Goal: Task Accomplishment & Management: Manage account settings

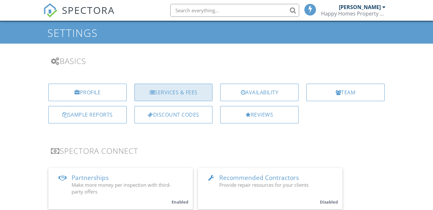
click at [173, 89] on div "Services & Fees" at bounding box center [174, 92] width 78 height 17
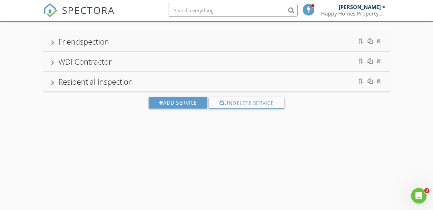
click at [129, 80] on div "Residential Inspection" at bounding box center [95, 81] width 75 height 11
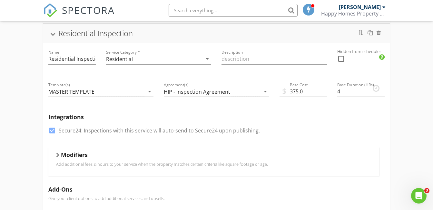
scroll to position [87, 0]
click at [91, 37] on div "Residential Inspection" at bounding box center [95, 32] width 75 height 11
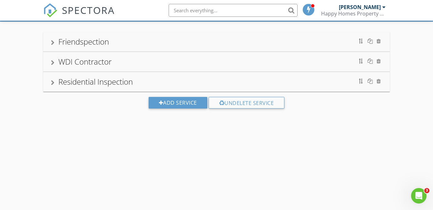
scroll to position [38, 0]
click at [76, 76] on div "Residential Inspection" at bounding box center [95, 81] width 75 height 11
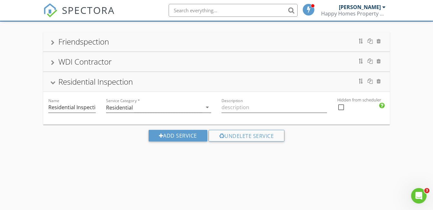
scroll to position [87, 0]
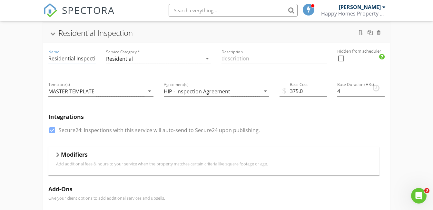
click at [48, 57] on input "Residential Inspection" at bounding box center [71, 58] width 47 height 11
type input "Single Residential Inspection"
click at [372, 34] on div at bounding box center [370, 32] width 5 height 5
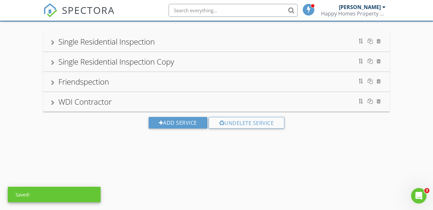
scroll to position [38, 0]
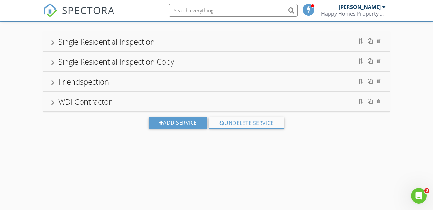
click at [149, 59] on div "Single Residential Inspection Copy" at bounding box center [116, 61] width 116 height 11
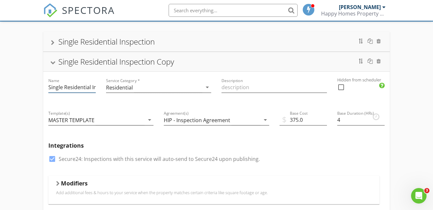
click at [86, 90] on input "Single Residential Inspection Copy" at bounding box center [71, 87] width 47 height 11
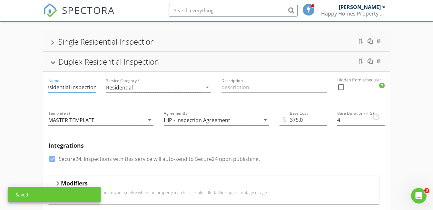
type input "Duplex Residential Inspection"
click at [233, 86] on input "Description" at bounding box center [274, 87] width 105 height 11
type input "M"
click at [53, 84] on input "Duplex Residential Inspection" at bounding box center [71, 87] width 47 height 11
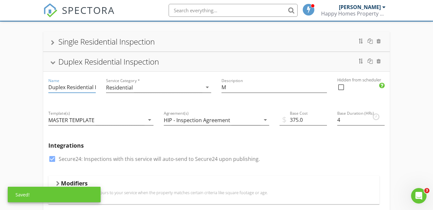
click at [53, 84] on input "Duplex Residential Inspection" at bounding box center [71, 87] width 47 height 11
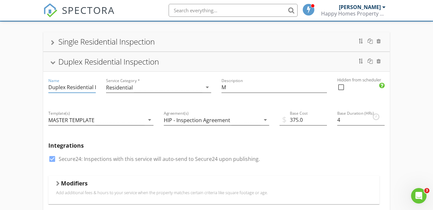
click at [53, 84] on input "Duplex Residential Inspection" at bounding box center [71, 87] width 47 height 11
type input "Multiple Housing Residential Inspection"
click at [237, 90] on input "M" at bounding box center [274, 87] width 105 height 11
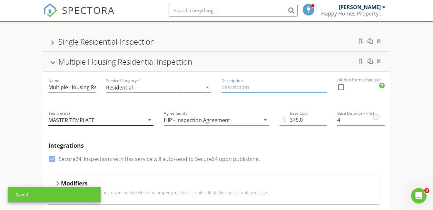
scroll to position [65, 0]
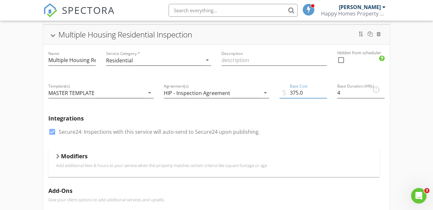
click at [295, 92] on input "375.0" at bounding box center [303, 92] width 47 height 11
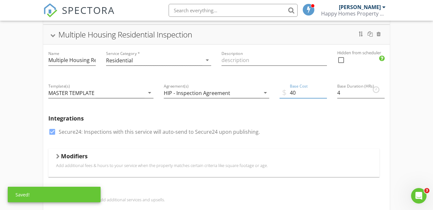
type input "4"
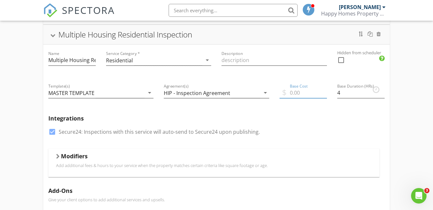
type input "4"
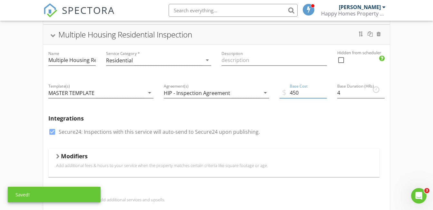
type input "450"
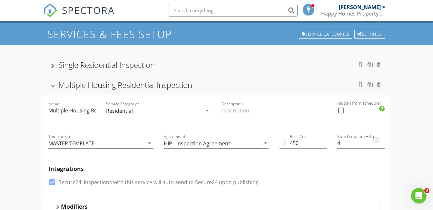
scroll to position [0, 0]
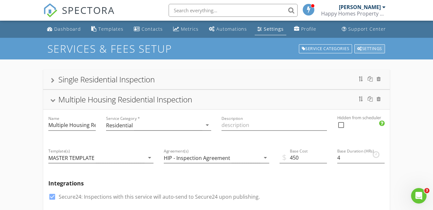
click at [364, 47] on div "Settings" at bounding box center [370, 48] width 31 height 9
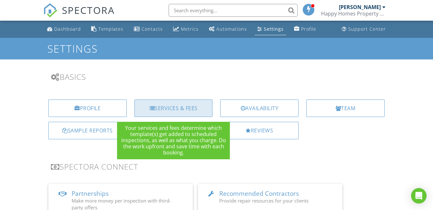
click at [202, 106] on div "Services & Fees" at bounding box center [174, 107] width 78 height 17
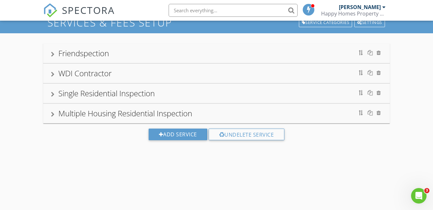
scroll to position [26, 0]
click at [58, 112] on div "Multiple Housing Residential Inspection" at bounding box center [216, 113] width 331 height 12
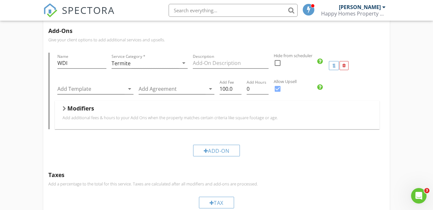
scroll to position [263, 0]
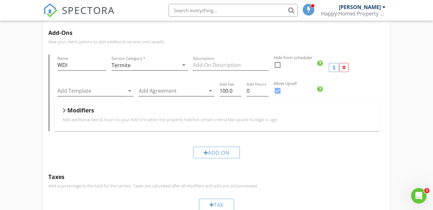
click at [151, 107] on div "Modifiers" at bounding box center [217, 112] width 309 height 10
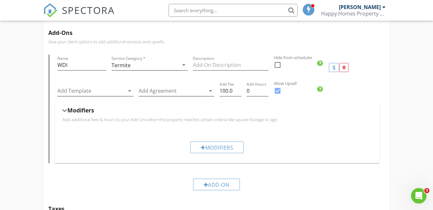
click at [72, 116] on div "Modifiers" at bounding box center [217, 112] width 309 height 10
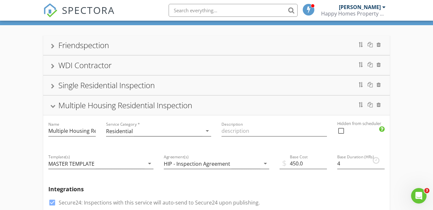
scroll to position [34, 0]
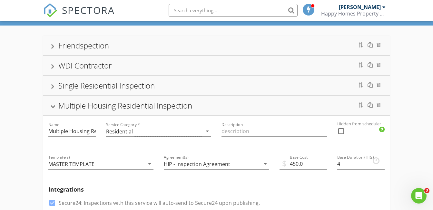
click at [189, 89] on div "Single Residential Inspection" at bounding box center [216, 86] width 331 height 12
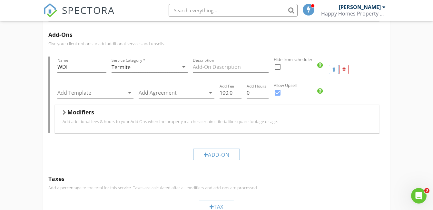
scroll to position [240, 0]
click at [207, 154] on div at bounding box center [206, 155] width 5 height 5
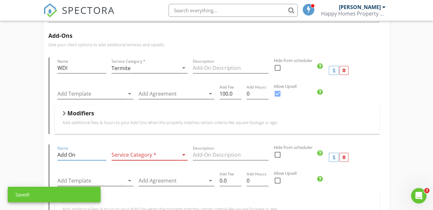
click at [81, 155] on input "Add On" at bounding box center [81, 154] width 49 height 11
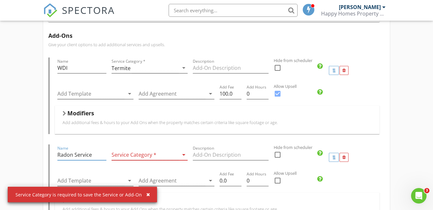
type input "Radon Service"
click at [134, 157] on div at bounding box center [145, 154] width 67 height 11
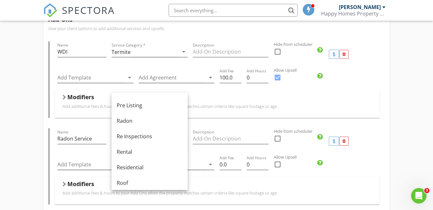
scroll to position [261, 0]
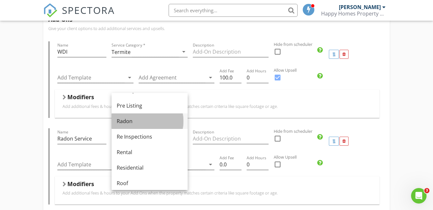
click at [150, 122] on div "Radon" at bounding box center [150, 121] width 66 height 8
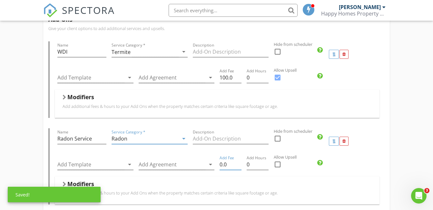
click at [233, 164] on input "0.0" at bounding box center [231, 164] width 22 height 11
type input "0"
type input "150.00"
click at [403, 174] on div "Friendspection WDI Contractor Single Residential Inspection Name Single Residen…" at bounding box center [216, 109] width 433 height 613
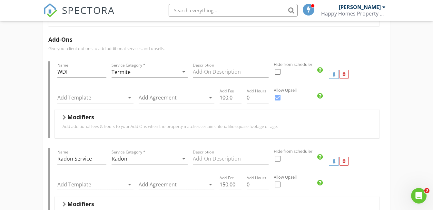
scroll to position [231, 0]
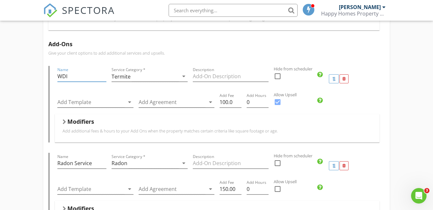
click at [79, 78] on input "WDI" at bounding box center [81, 76] width 49 height 11
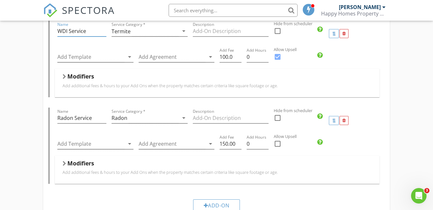
scroll to position [279, 0]
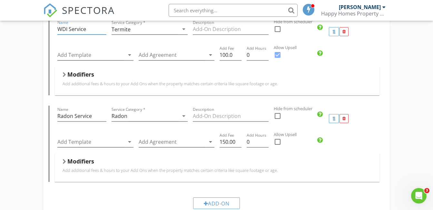
type input "WDI Service"
click at [14, 107] on div "Friendspection WDI Contractor Single Residential Inspection Name Single Residen…" at bounding box center [216, 87] width 433 height 613
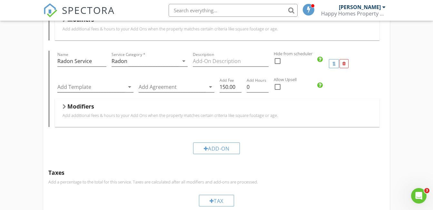
scroll to position [334, 0]
click at [263, 153] on div "Add-On" at bounding box center [216, 147] width 336 height 22
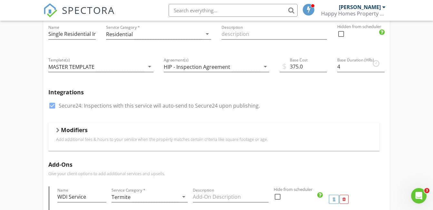
scroll to position [111, 0]
click at [164, 138] on p "Add additional fees & hours to your service when the property matches certain c…" at bounding box center [214, 138] width 316 height 5
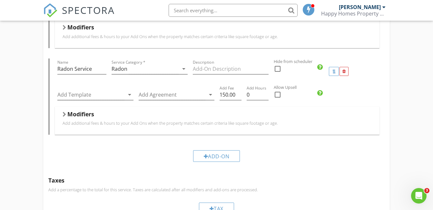
scroll to position [386, 0]
click at [220, 151] on div "Add-On" at bounding box center [216, 155] width 47 height 12
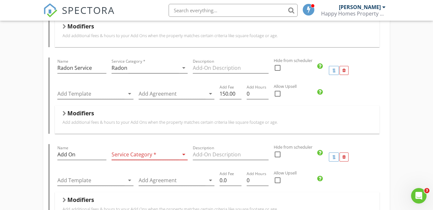
scroll to position [432, 0]
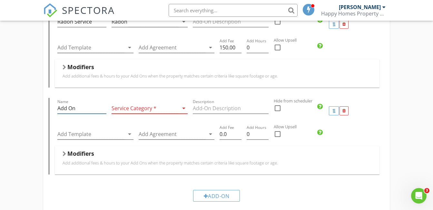
click at [81, 105] on input "Add On" at bounding box center [81, 108] width 49 height 11
type input "A"
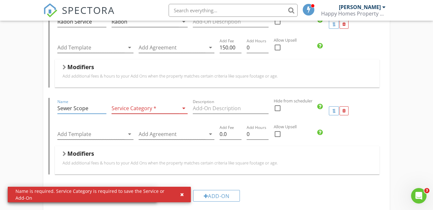
type input "Sewer Scope"
click at [163, 105] on div at bounding box center [145, 108] width 67 height 11
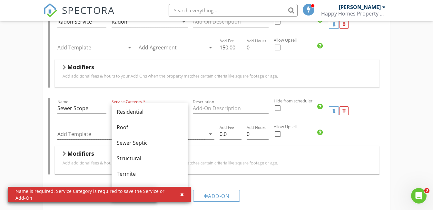
scroll to position [326, 0]
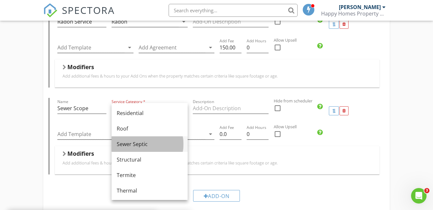
click at [128, 145] on div "Sewer Septic" at bounding box center [150, 144] width 66 height 8
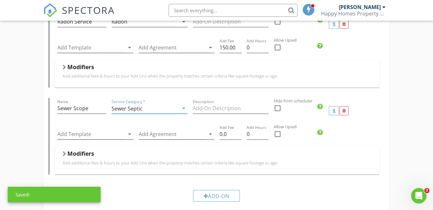
click at [404, 130] on div "Friendspection WDI Contractor Single Residential Inspection Name Single Residen…" at bounding box center [216, 6] width 433 height 759
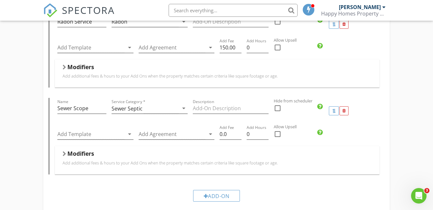
click at [366, 144] on div "Add Template arrow_drop_down Add Agreement arrow_drop_down Add Fee 0.0 Add Hour…" at bounding box center [217, 135] width 325 height 22
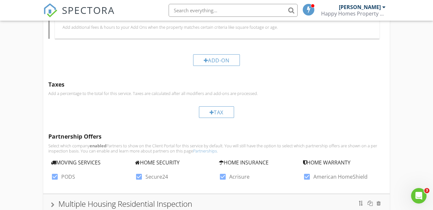
scroll to position [609, 0]
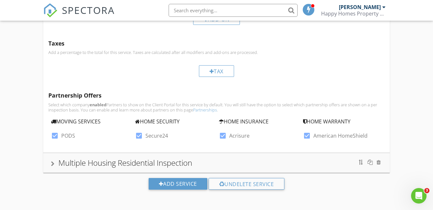
click at [52, 160] on div "Multiple Housing Residential Inspection" at bounding box center [216, 163] width 331 height 12
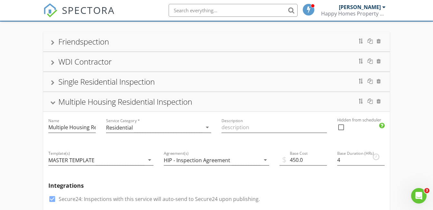
scroll to position [110, 0]
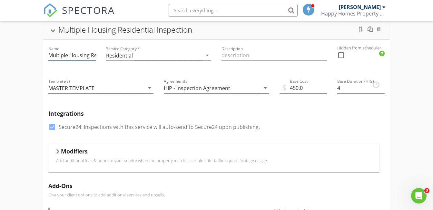
click at [96, 55] on input "Multiple Housing Residential Inspection" at bounding box center [71, 55] width 47 height 11
click at [59, 55] on input "Multiple Housing Residential Inspection" at bounding box center [71, 55] width 47 height 11
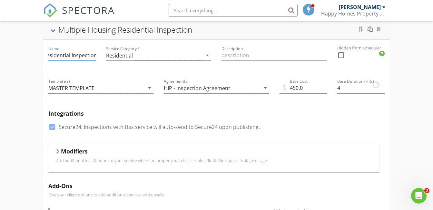
scroll to position [0, 0]
click at [28, 78] on div "Friendspection WDI Contractor Single Residential Inspection Name Single Residen…" at bounding box center [216, 213] width 433 height 526
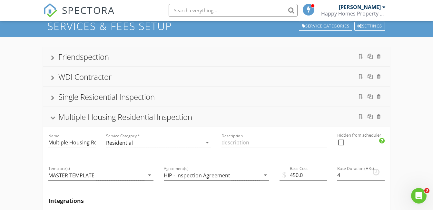
scroll to position [19, 0]
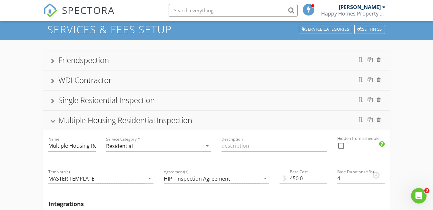
click at [58, 123] on div "Multiple Housing Residential Inspection" at bounding box center [216, 120] width 331 height 12
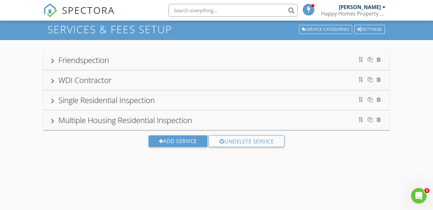
click at [47, 106] on div "Single Residential Inspection" at bounding box center [216, 99] width 347 height 19
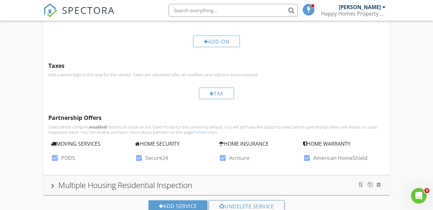
scroll to position [549, 0]
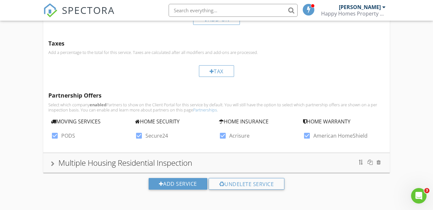
click at [59, 165] on div "Multiple Housing Residential Inspection" at bounding box center [125, 162] width 134 height 11
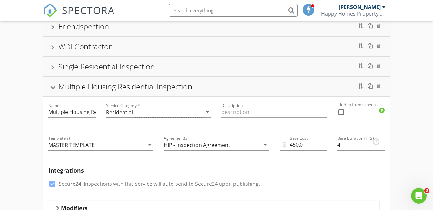
scroll to position [53, 0]
click at [379, 86] on div at bounding box center [379, 86] width 4 height 5
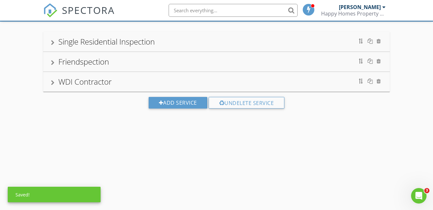
scroll to position [0, 0]
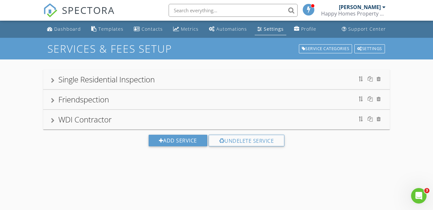
click at [292, 93] on div "Friendspection" at bounding box center [216, 99] width 347 height 19
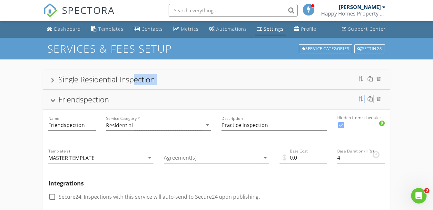
drag, startPoint x: 58, startPoint y: 98, endPoint x: 137, endPoint y: 82, distance: 80.5
click at [137, 82] on div "Single Residential Inspection" at bounding box center [106, 79] width 97 height 11
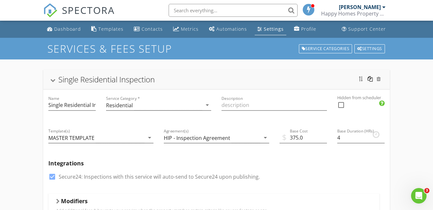
click at [371, 81] on div at bounding box center [370, 78] width 5 height 5
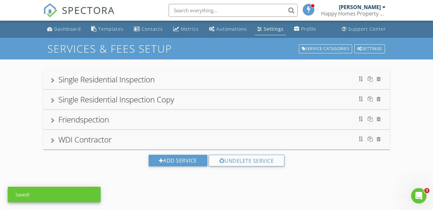
click at [163, 100] on div "Single Residential Inspection Copy" at bounding box center [116, 99] width 116 height 11
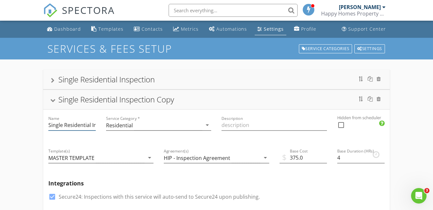
click at [73, 129] on input "Single Residential Inspection Copy" at bounding box center [71, 125] width 47 height 11
click at [53, 126] on input "Single Residential Inspection Copy" at bounding box center [71, 125] width 47 height 11
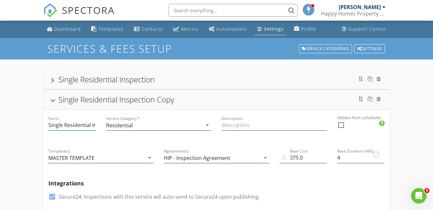
click at [53, 126] on input "Single Residential Inspection Copy" at bounding box center [71, 125] width 47 height 11
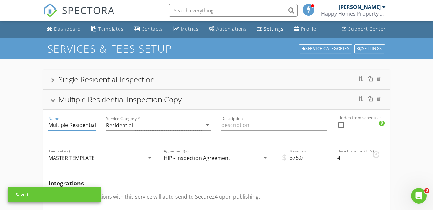
type input "Multiple Residential Inspection Copy"
click at [293, 158] on input "375.0" at bounding box center [303, 157] width 47 height 11
type input "450"
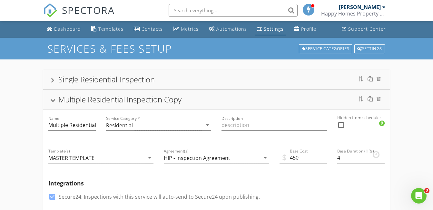
click at [62, 101] on div "Multiple Residential Inspection Copy" at bounding box center [119, 99] width 123 height 11
